Goal: Task Accomplishment & Management: Complete application form

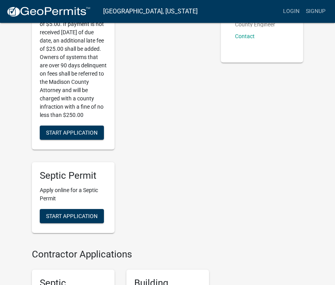
scroll to position [232, 0]
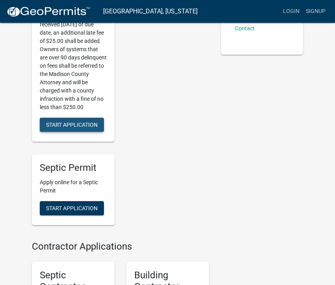
click at [77, 128] on span "Start Application" at bounding box center [71, 124] width 51 height 6
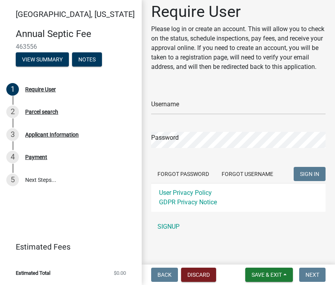
scroll to position [7, 0]
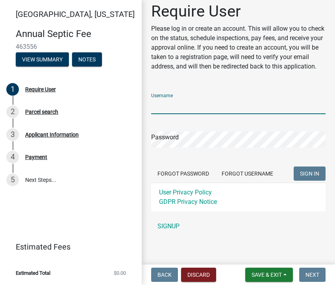
click at [321, 105] on input "Username" at bounding box center [238, 106] width 174 height 16
type input "C"
type input "COUNTRY ESTATES"
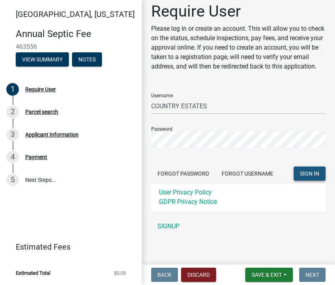
click at [312, 169] on button "SIGN IN" at bounding box center [309, 173] width 32 height 14
click at [173, 223] on link "SIGNUP" at bounding box center [238, 226] width 174 height 16
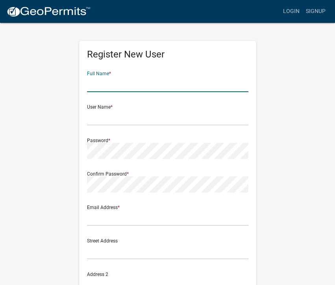
drag, startPoint x: 110, startPoint y: 91, endPoint x: 141, endPoint y: 101, distance: 32.1
click at [242, 86] on input "text" at bounding box center [167, 84] width 161 height 16
type input "[PERSON_NAME]"
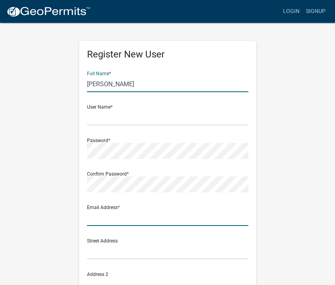
type input "[EMAIL_ADDRESS][DOMAIN_NAME]"
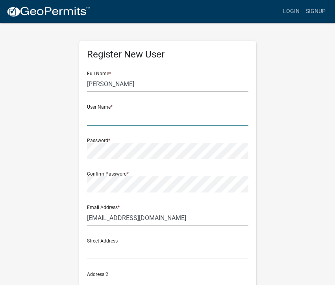
click at [110, 114] on input "text" at bounding box center [167, 117] width 161 height 16
type input "COUNTRY ESTATES"
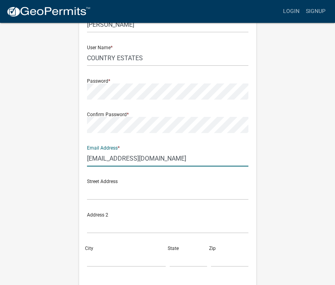
scroll to position [57, 0]
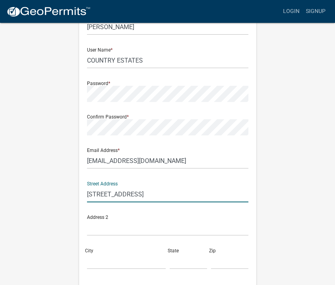
type input "[STREET_ADDRESS]"
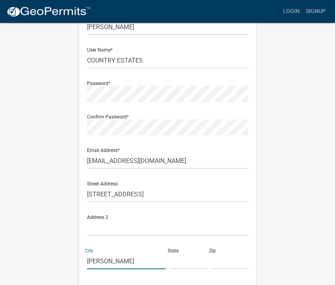
type input "[PERSON_NAME]"
type input "IA"
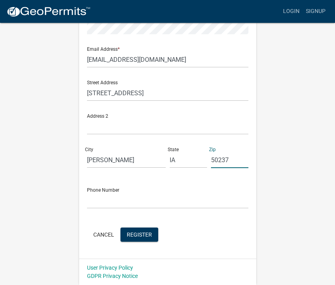
scroll to position [158, 0]
type input "50237"
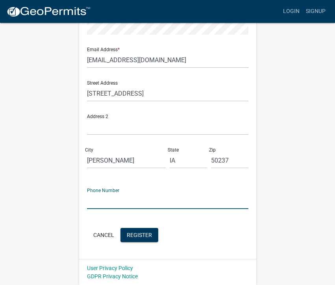
click at [244, 200] on input "text" at bounding box center [167, 201] width 161 height 16
type input "5157701615"
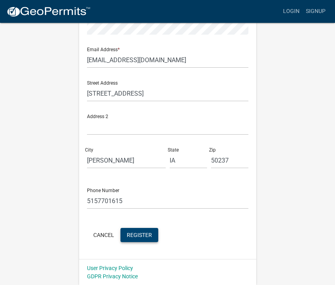
click at [147, 235] on span "Register" at bounding box center [139, 234] width 25 height 6
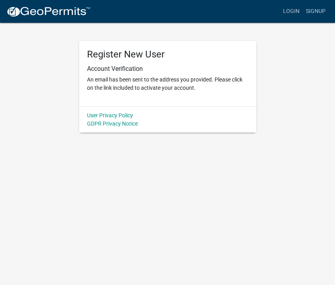
scroll to position [0, 0]
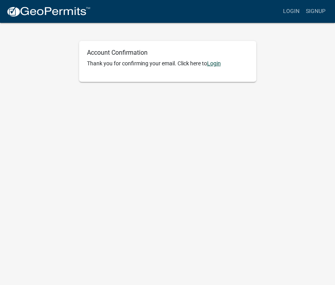
click at [217, 63] on link "Login" at bounding box center [214, 63] width 14 height 6
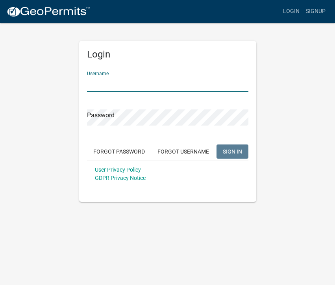
type input "COUNTRY ESTATES"
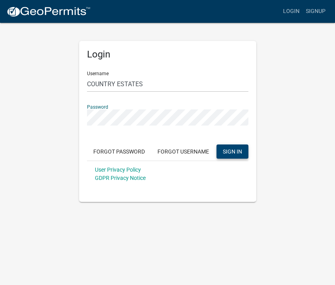
click at [236, 149] on span "SIGN IN" at bounding box center [232, 151] width 19 height 6
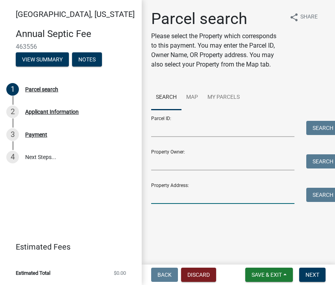
click at [196, 196] on input "Property Address:" at bounding box center [222, 196] width 143 height 16
type input "1789 UPLAND TRAIL"
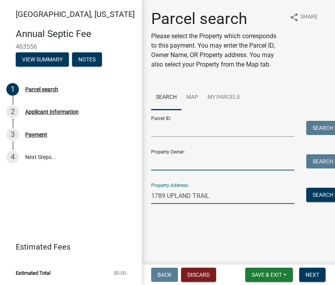
click at [166, 158] on input "Property Owner:" at bounding box center [222, 162] width 143 height 16
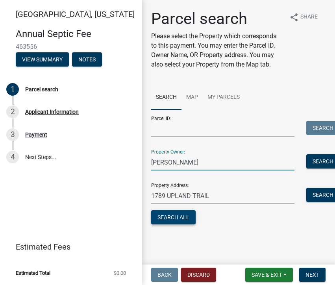
click at [171, 214] on button "Search All" at bounding box center [173, 217] width 44 height 14
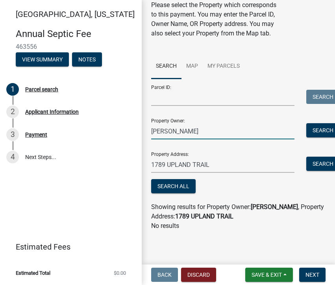
click at [166, 131] on input "SARA FRAHM" at bounding box center [222, 131] width 143 height 16
type input "SARAH FRAHM"
click at [189, 182] on button "Search All" at bounding box center [173, 186] width 44 height 14
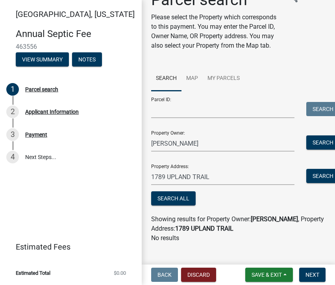
scroll to position [19, 0]
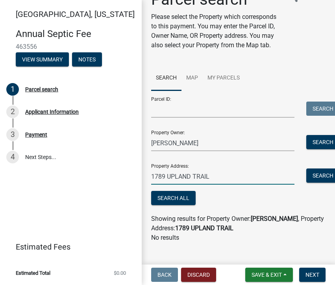
click at [224, 178] on input "1789 UPLAND TRAIL" at bounding box center [222, 176] width 143 height 16
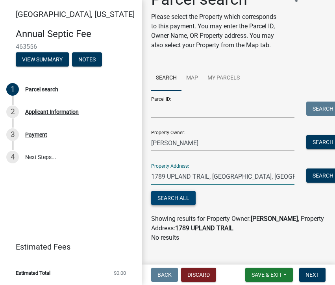
type input "1789 UPLAND TRAIL, PROLE, IA"
click at [177, 194] on button "Search All" at bounding box center [173, 198] width 44 height 14
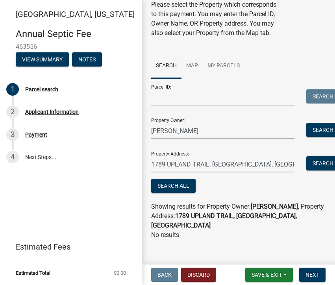
scroll to position [31, 0]
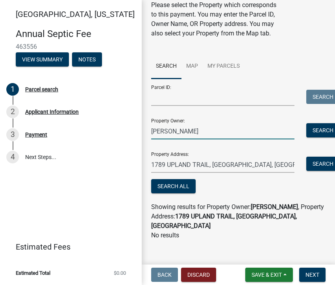
click at [197, 131] on input "SARAH FRAHM" at bounding box center [222, 131] width 143 height 16
click at [173, 131] on input "SARAH FRAHM" at bounding box center [222, 131] width 143 height 16
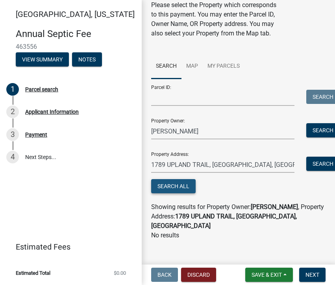
click at [178, 182] on button "Search All" at bounding box center [173, 186] width 44 height 14
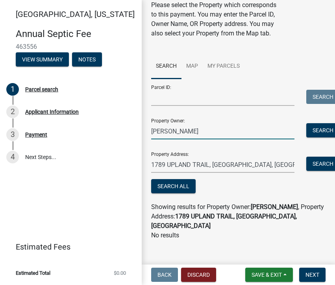
click at [179, 132] on input "FRAHM" at bounding box center [222, 131] width 143 height 16
type input "F"
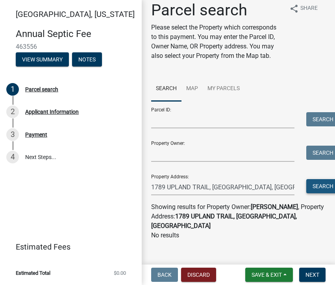
click at [324, 186] on button "Search" at bounding box center [322, 186] width 33 height 14
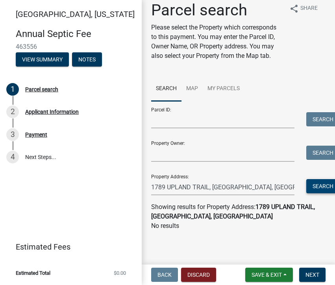
scroll to position [0, 0]
